Goal: Task Accomplishment & Management: Use online tool/utility

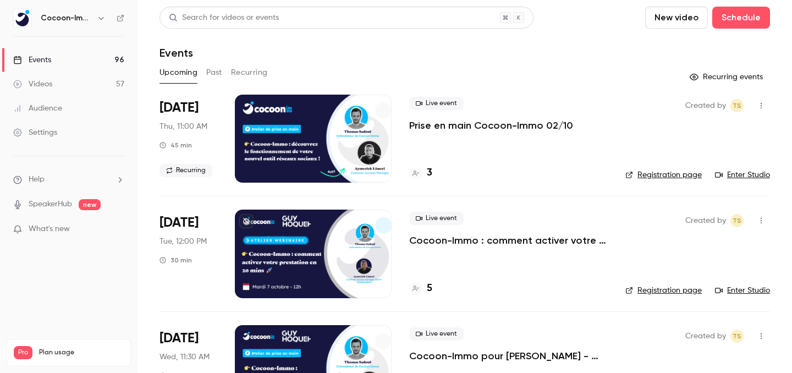
click at [427, 172] on h4 "3" at bounding box center [429, 173] width 5 height 15
click at [493, 120] on p "Prise en main Cocoon-Immo 02/10" at bounding box center [491, 125] width 164 height 13
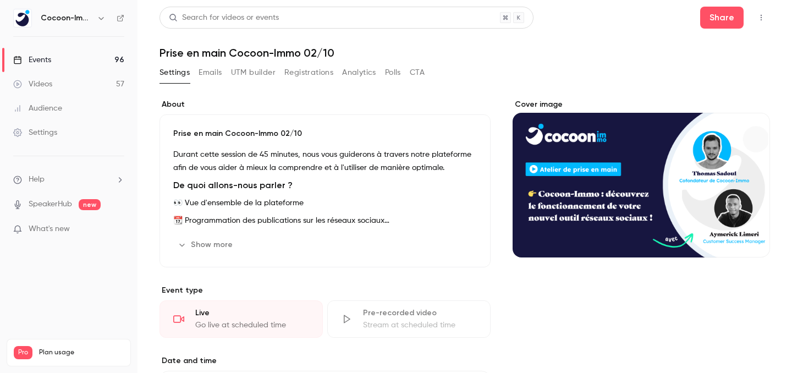
scroll to position [144, 0]
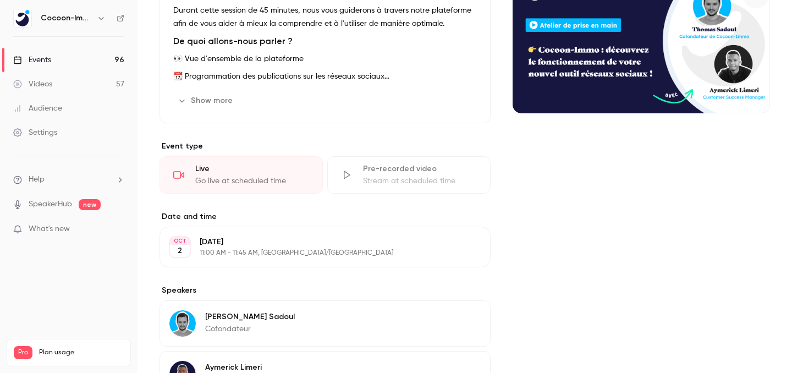
click at [364, 177] on div "Stream at scheduled time" at bounding box center [420, 180] width 114 height 11
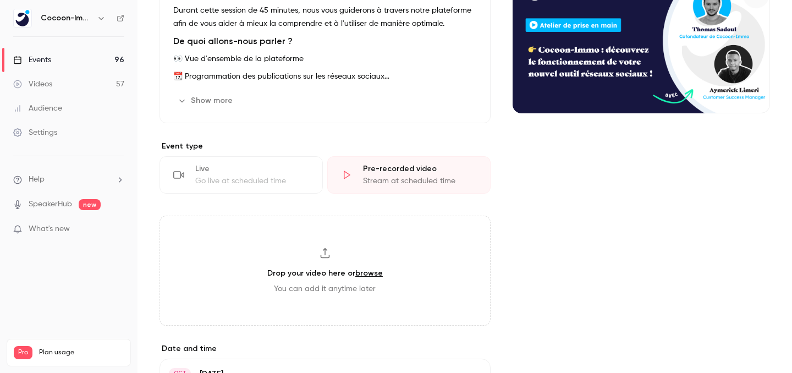
click at [299, 267] on h3 "Drop your video here or browse" at bounding box center [324, 273] width 115 height 12
click at [63, 60] on link "Events 96" at bounding box center [68, 60] width 137 height 24
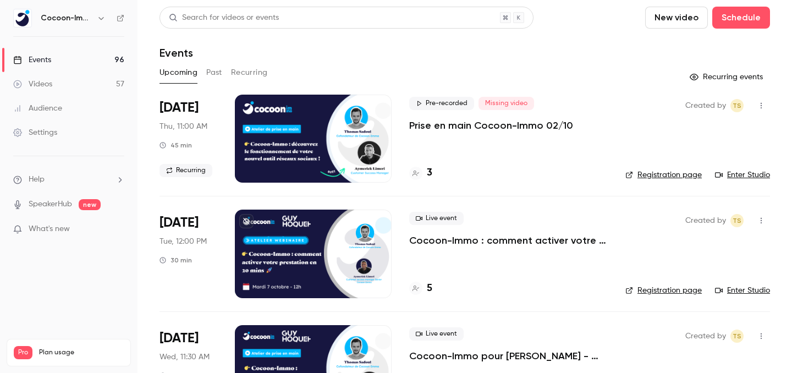
click at [60, 83] on link "Videos 57" at bounding box center [68, 84] width 137 height 24
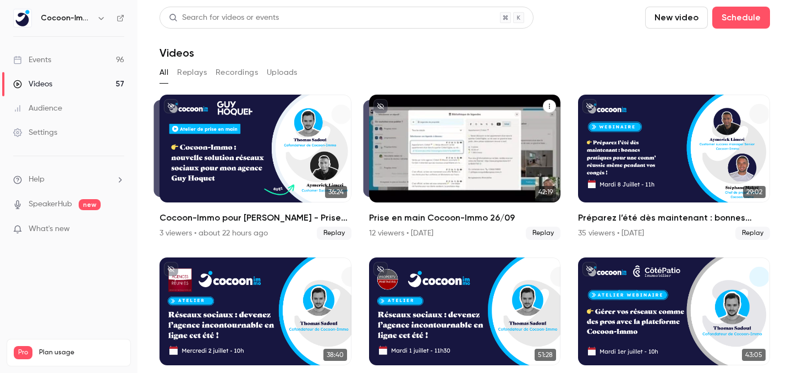
click at [504, 125] on div "Prise en main Cocoon-Immo 26/09" at bounding box center [465, 149] width 192 height 108
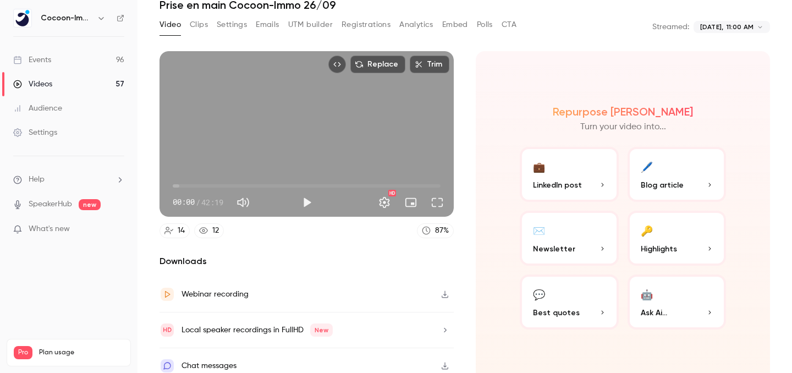
scroll to position [58, 0]
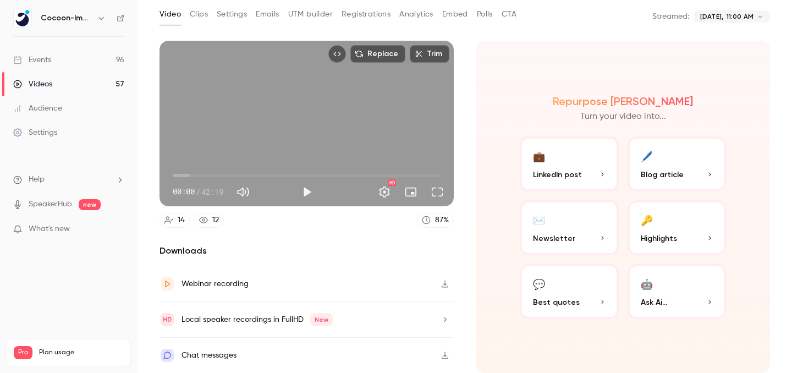
click at [445, 286] on icon "button" at bounding box center [444, 284] width 9 height 8
click at [619, 9] on div "**********" at bounding box center [464, 16] width 610 height 22
click at [63, 56] on link "Events 96" at bounding box center [68, 60] width 137 height 24
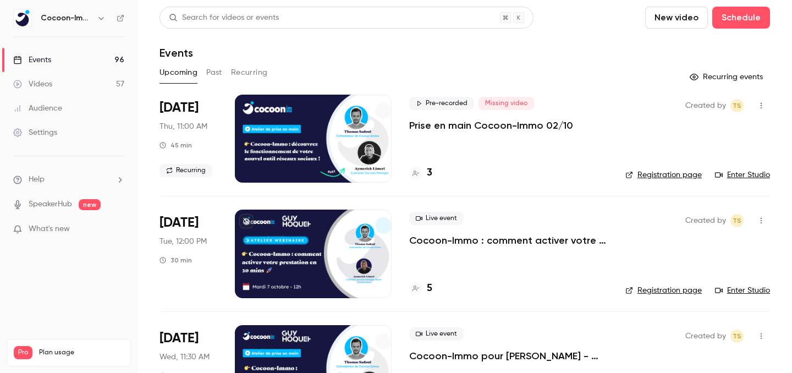
click at [457, 132] on div "Pre-recorded Missing video Prise en main Cocoon-Immo 02/10 3" at bounding box center [508, 139] width 199 height 88
click at [461, 124] on p "Prise en main Cocoon-Immo 02/10" at bounding box center [491, 125] width 164 height 13
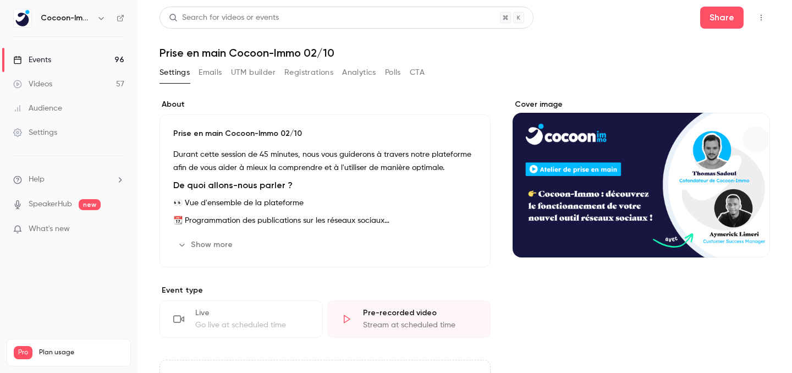
scroll to position [130, 0]
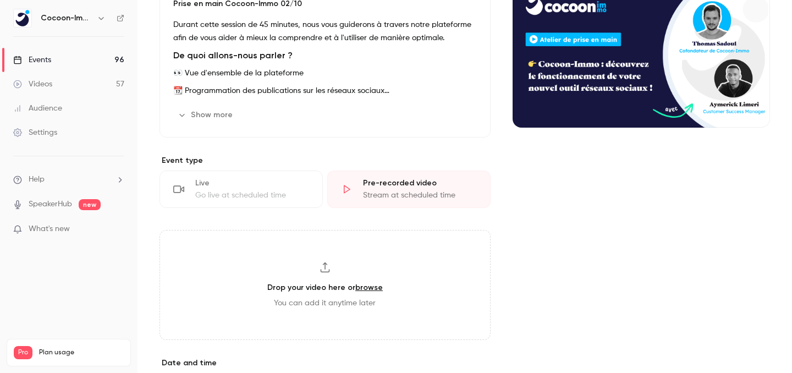
click at [337, 278] on div "Drop your video here or browse You can add it anytime later" at bounding box center [324, 285] width 331 height 110
type input "**********"
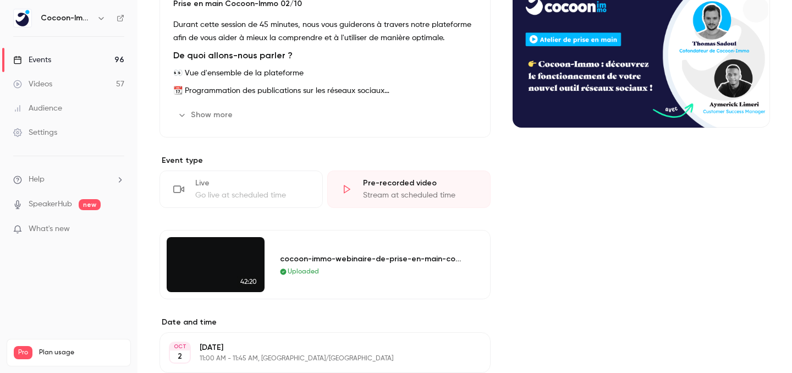
scroll to position [0, 0]
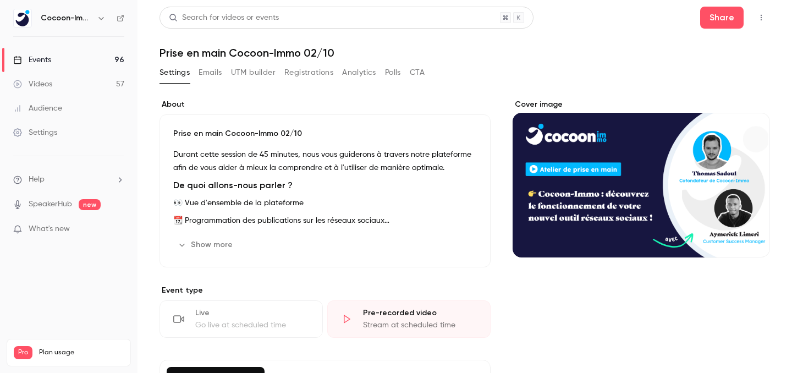
click at [89, 57] on link "Events 96" at bounding box center [68, 60] width 137 height 24
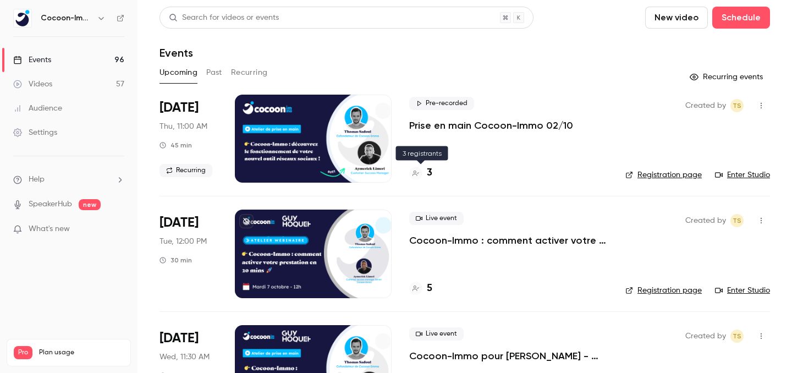
click at [428, 173] on h4 "3" at bounding box center [429, 173] width 5 height 15
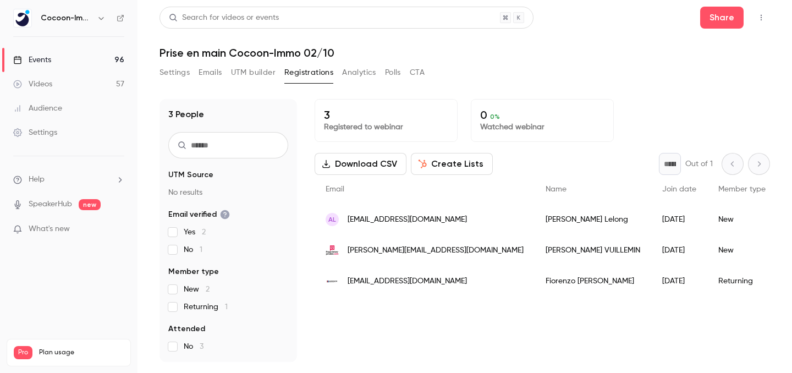
click at [80, 58] on link "Events 96" at bounding box center [68, 60] width 137 height 24
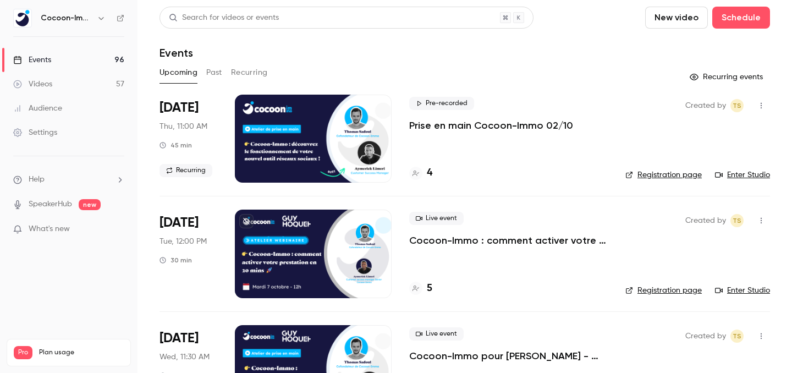
click at [494, 128] on p "Prise en main Cocoon-Immo 02/10" at bounding box center [491, 125] width 164 height 13
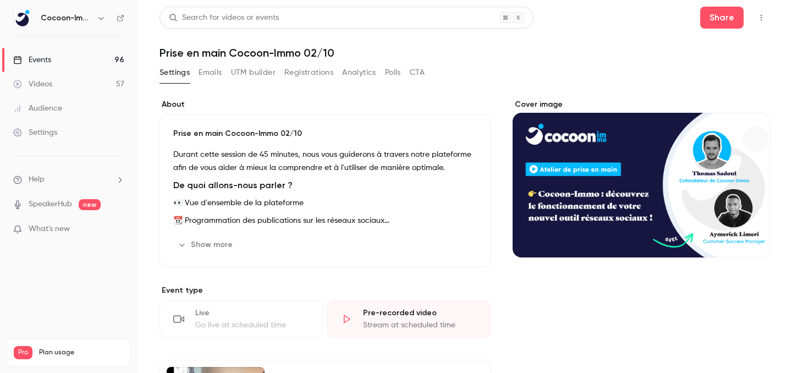
click at [52, 60] on link "Events 96" at bounding box center [68, 60] width 137 height 24
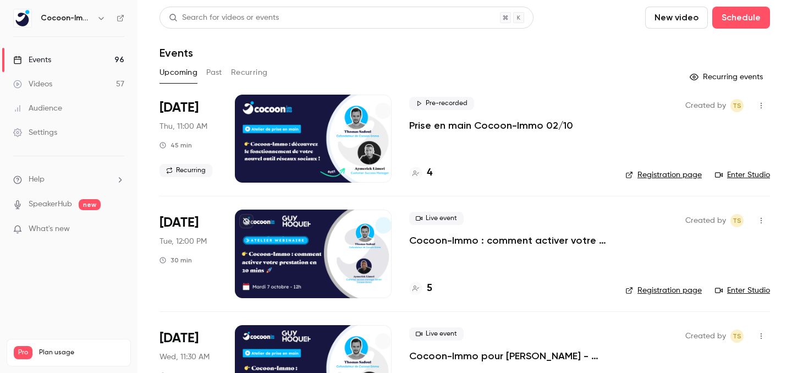
click at [749, 175] on link "Enter Studio" at bounding box center [742, 174] width 55 height 11
